Goal: Task Accomplishment & Management: Use online tool/utility

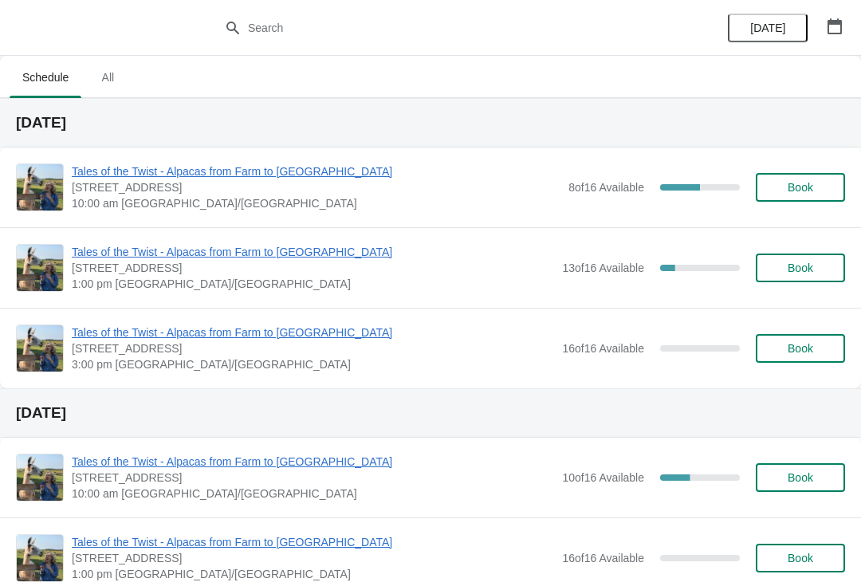
click at [181, 178] on span "Tales of the Twist - Alpacas from Farm to [GEOGRAPHIC_DATA]" at bounding box center [316, 171] width 488 height 16
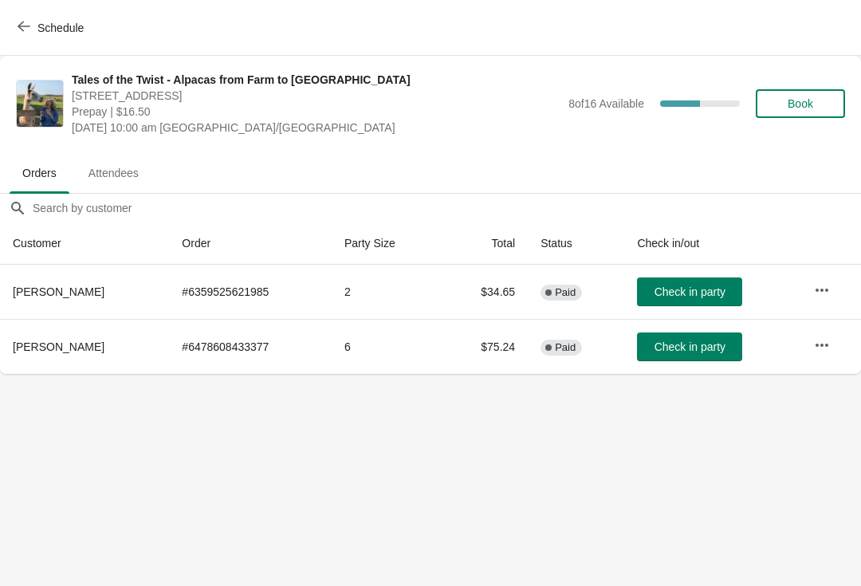
click at [144, 177] on span "Attendees" at bounding box center [114, 173] width 76 height 29
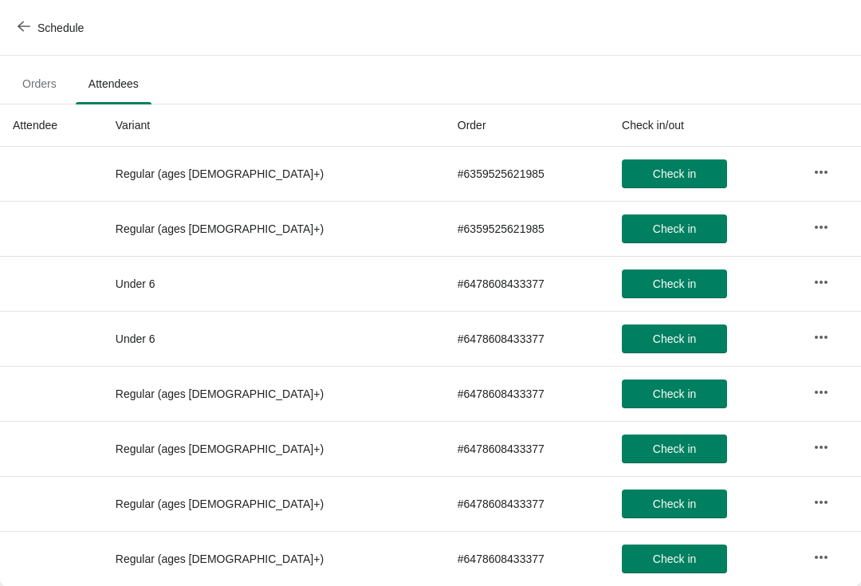
scroll to position [89, 0]
click at [43, 73] on span "Orders" at bounding box center [40, 83] width 60 height 29
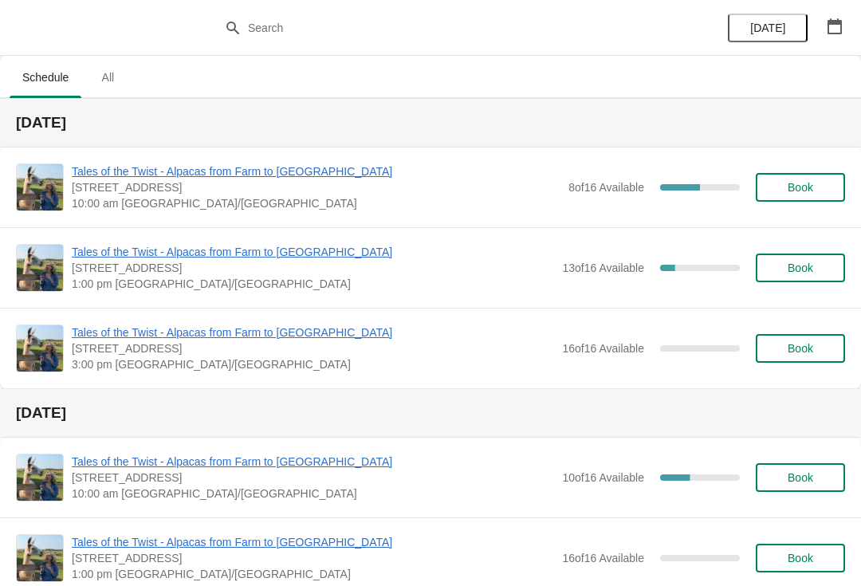
click at [206, 257] on span "Tales of the Twist - Alpacas from Farm to [GEOGRAPHIC_DATA]" at bounding box center [313, 252] width 482 height 16
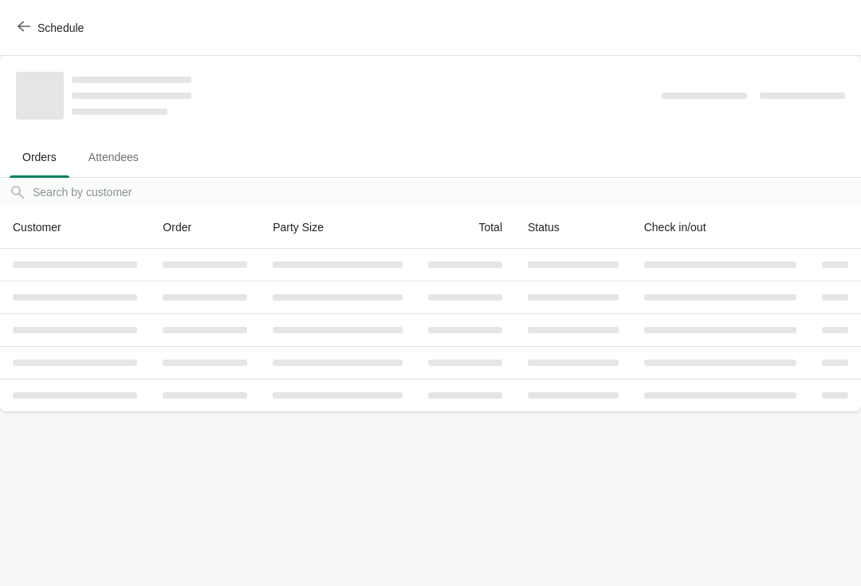
click at [44, 25] on span "Schedule" at bounding box center [60, 28] width 46 height 13
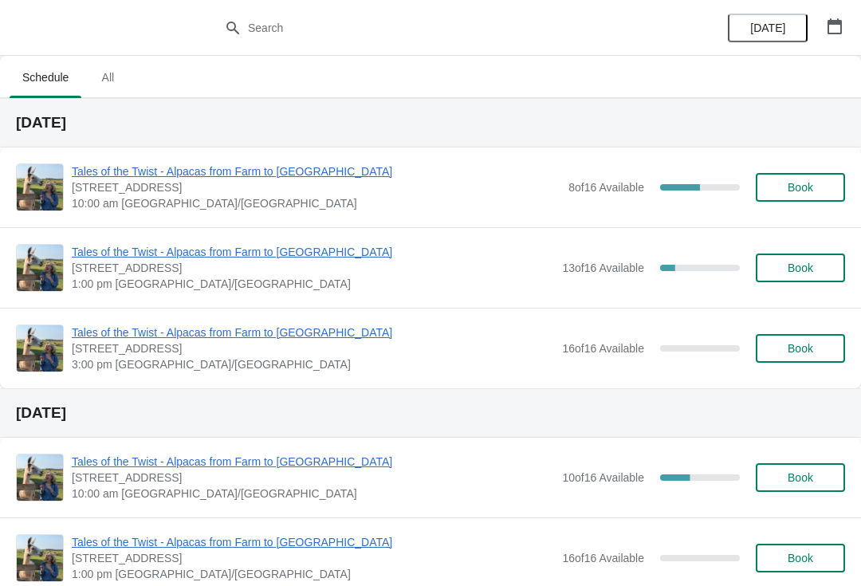
click at [257, 177] on span "Tales of the Twist - Alpacas from Farm to [GEOGRAPHIC_DATA]" at bounding box center [316, 171] width 488 height 16
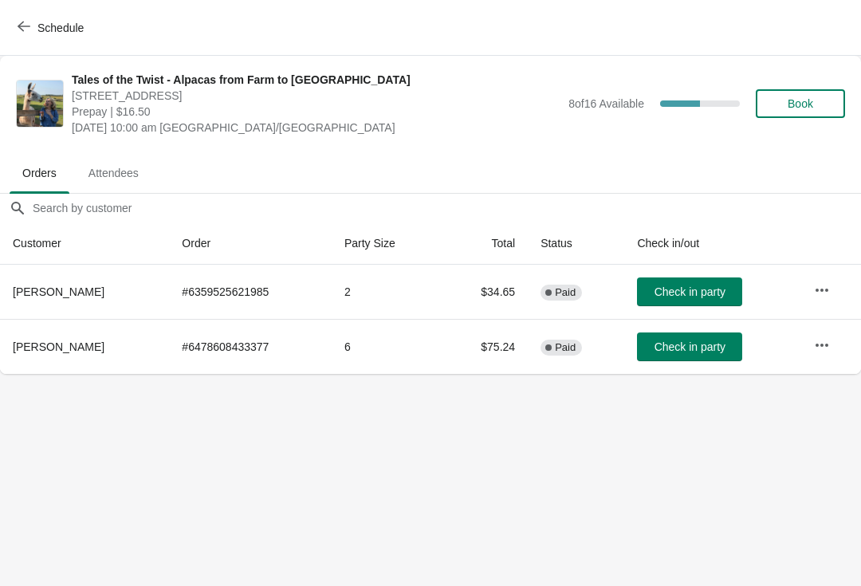
click at [716, 296] on span "Check in party" at bounding box center [689, 291] width 71 height 13
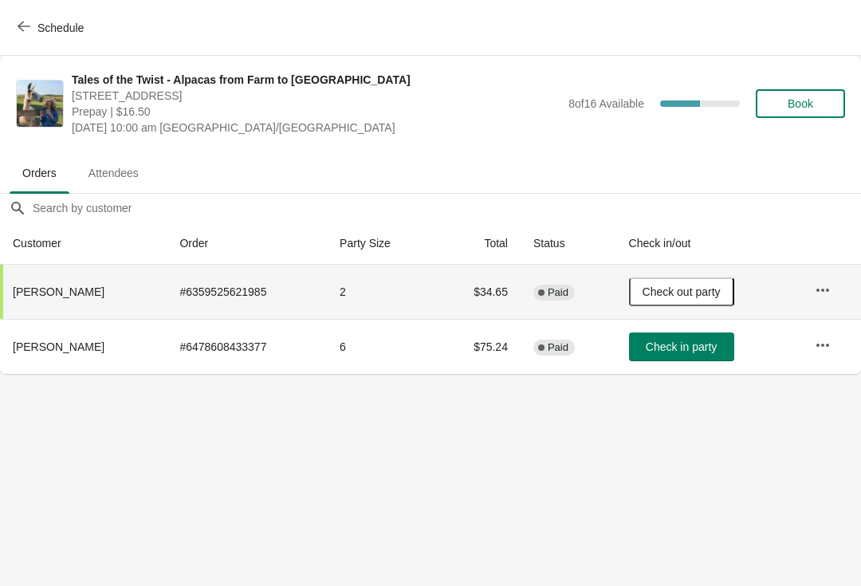
click at [680, 352] on span "Check in party" at bounding box center [680, 346] width 71 height 13
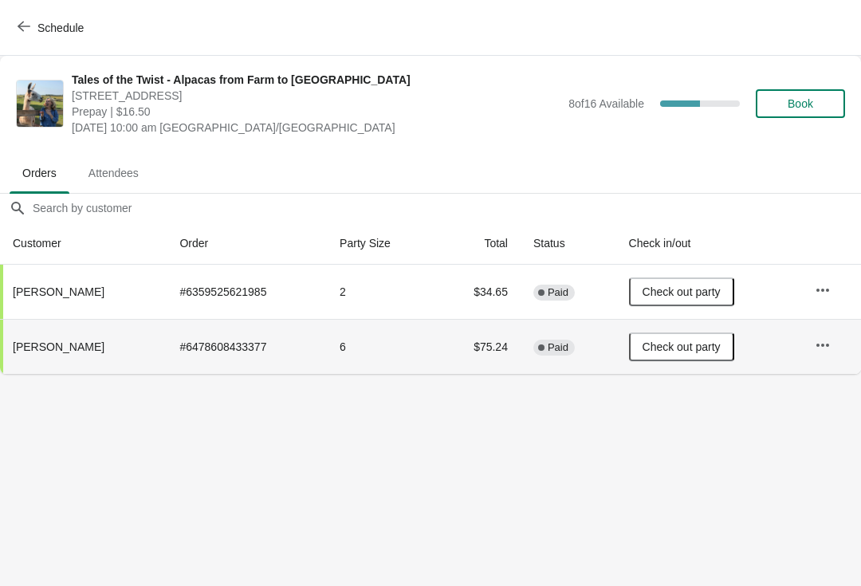
click at [131, 178] on span "Attendees" at bounding box center [114, 173] width 76 height 29
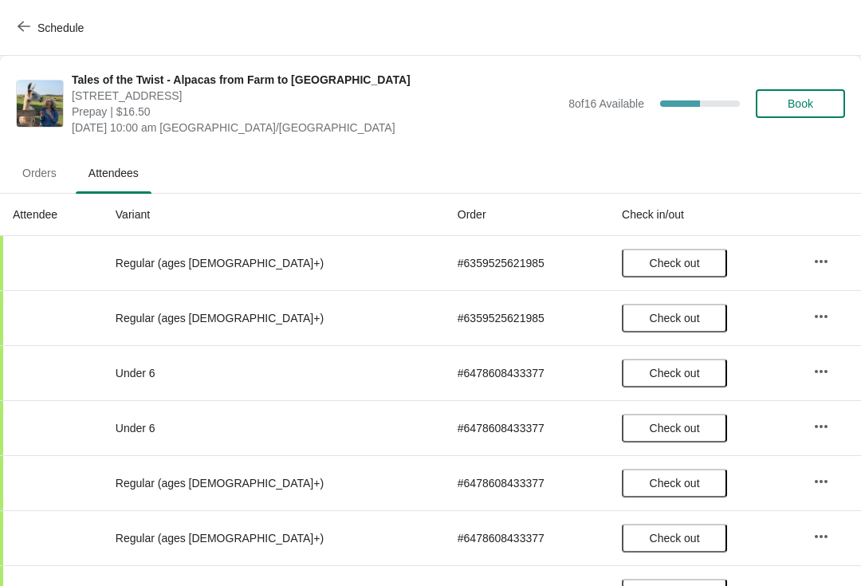
click at [59, 176] on span "Orders" at bounding box center [40, 173] width 60 height 29
